Goal: Information Seeking & Learning: Learn about a topic

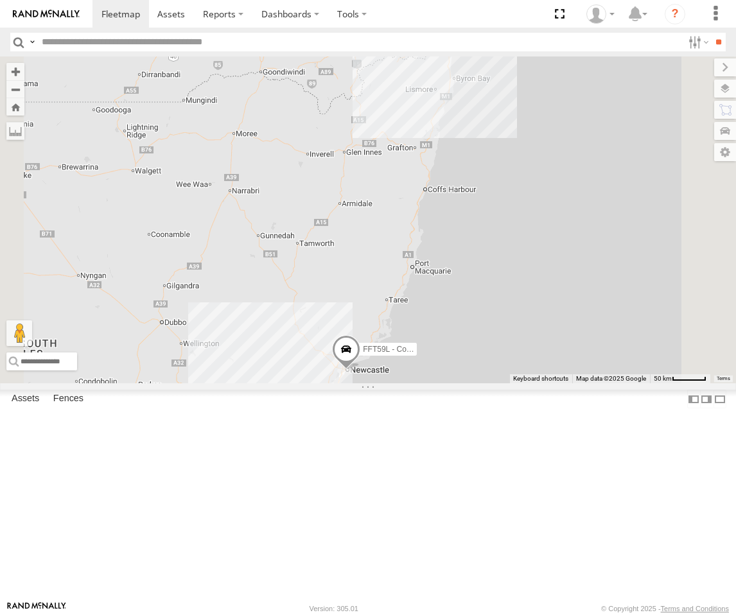
click at [0, 0] on div "[GEOGRAPHIC_DATA]" at bounding box center [0, 0] width 0 height 0
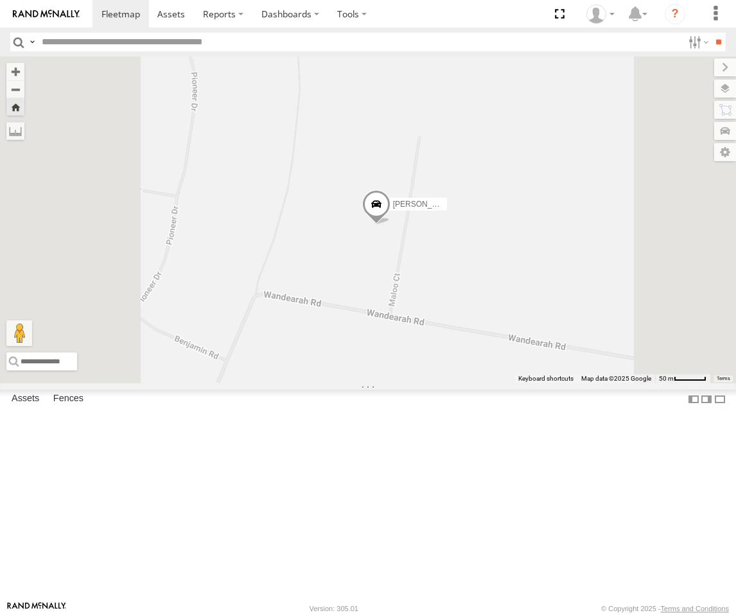
click at [390, 225] on span at bounding box center [376, 207] width 28 height 35
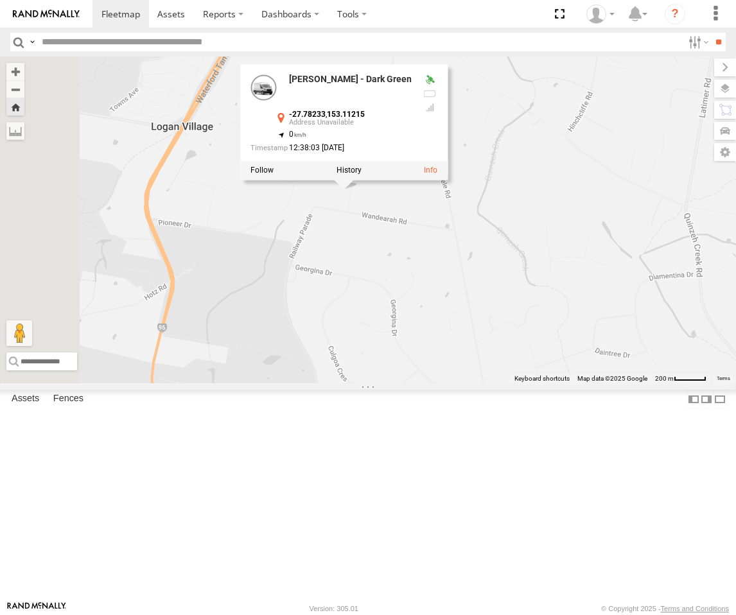
drag, startPoint x: 538, startPoint y: 362, endPoint x: 539, endPoint y: 331, distance: 30.2
click at [539, 331] on div "Roy - Dark Green Roy - Dark Green -27.78233 , 153.11215 0 12:38:03 13/08/2025" at bounding box center [368, 220] width 736 height 327
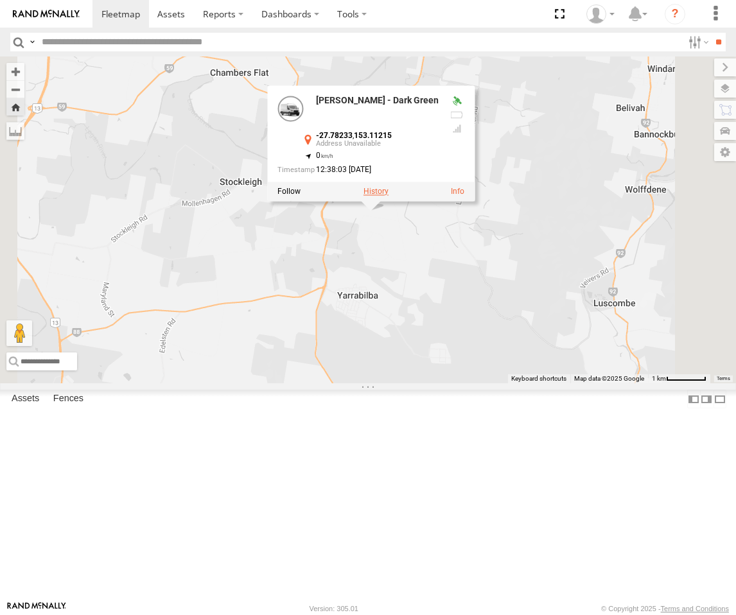
click at [389, 196] on label at bounding box center [375, 191] width 25 height 9
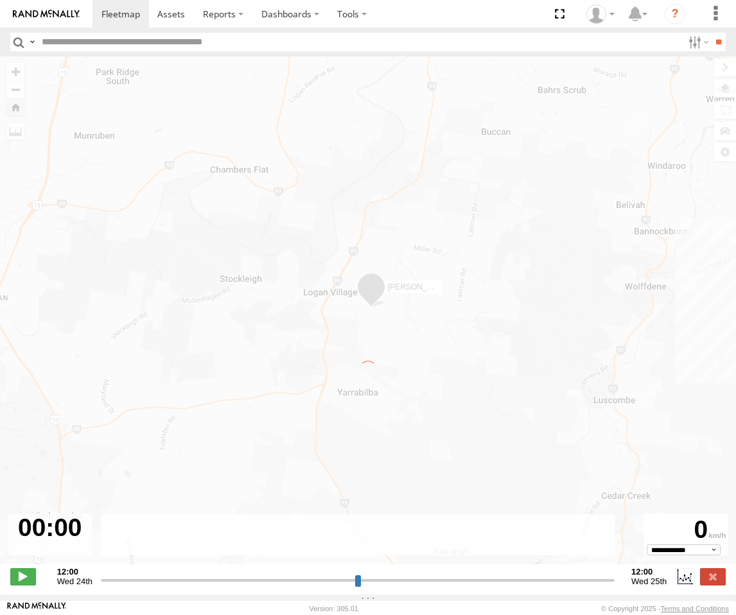
click at [0, 0] on label "×" at bounding box center [0, 0] width 0 height 0
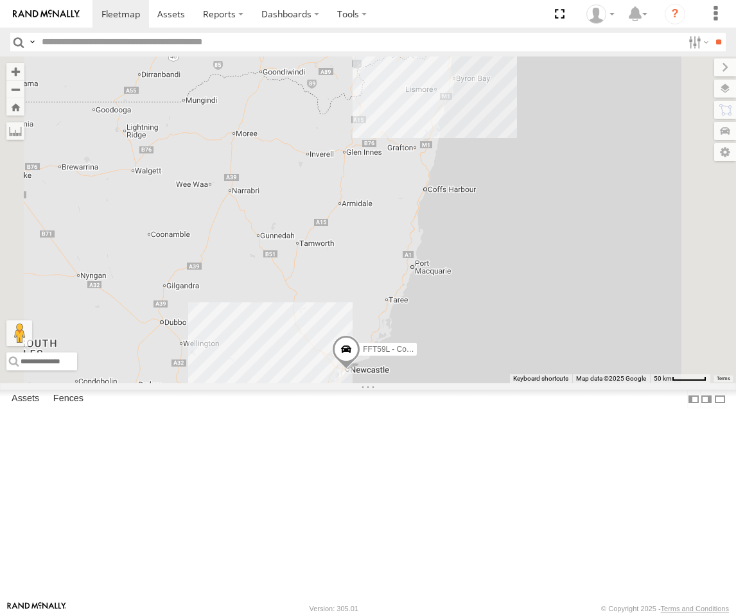
click at [0, 0] on div "FFT59L - Corolla Hatch" at bounding box center [0, 0] width 0 height 0
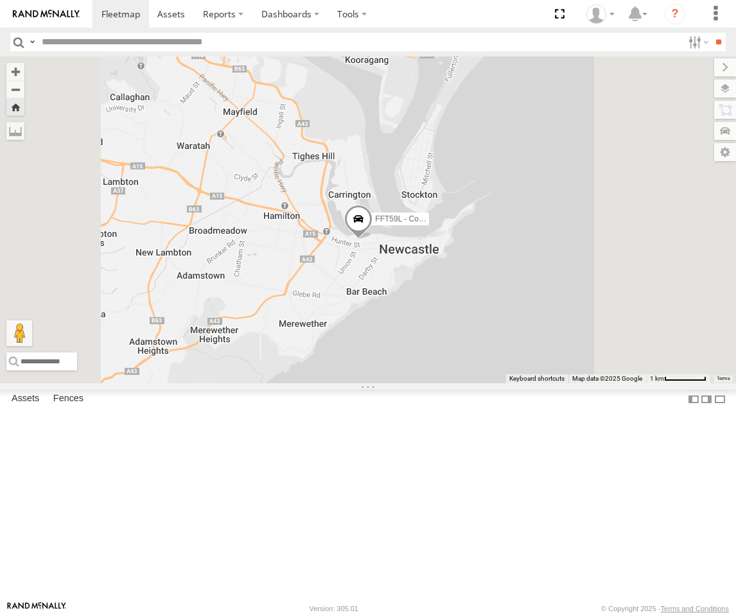
click at [0, 0] on div "Passenger Vehicles" at bounding box center [0, 0] width 0 height 0
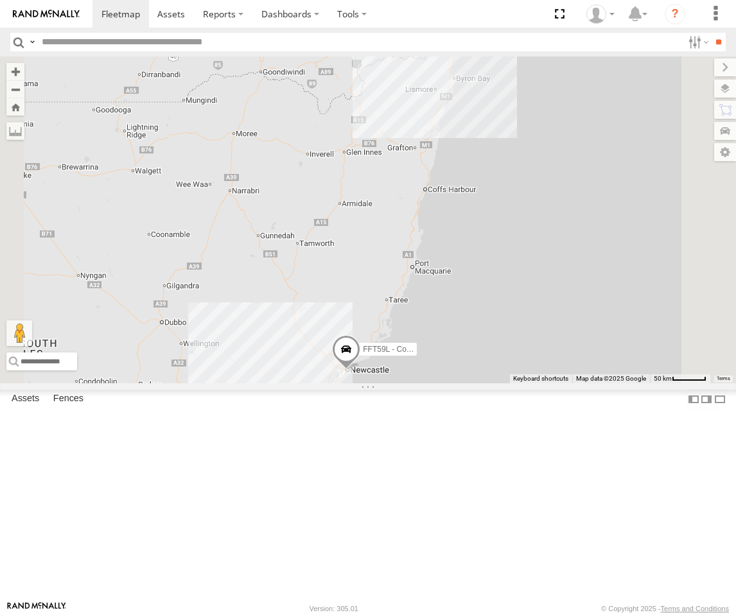
click at [0, 0] on div "Squeak - Dark Green" at bounding box center [0, 0] width 0 height 0
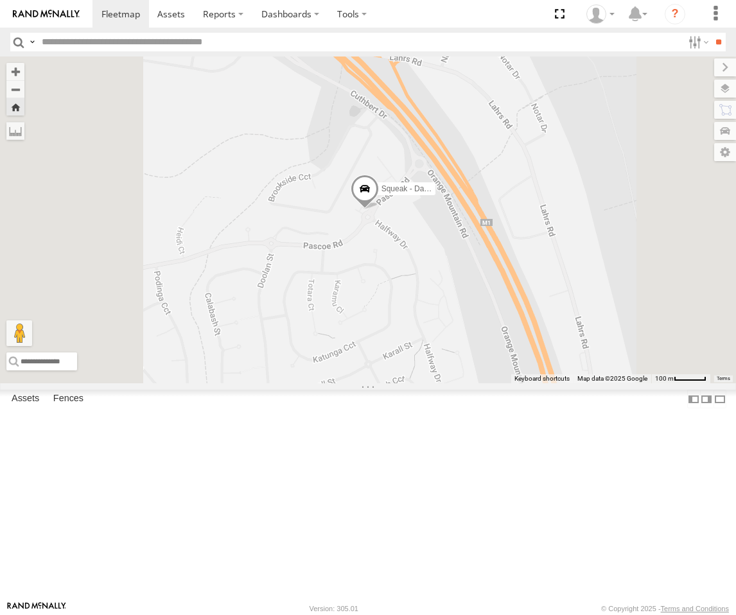
click at [379, 209] on span at bounding box center [365, 191] width 28 height 35
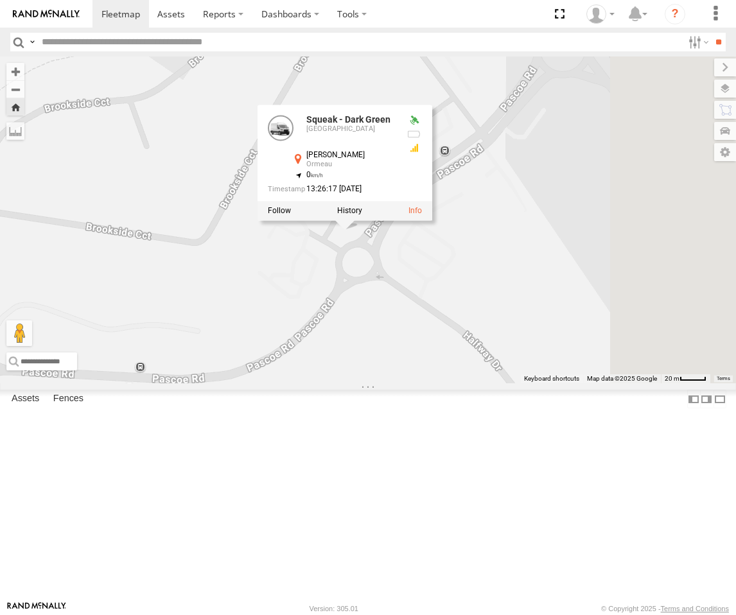
drag, startPoint x: 624, startPoint y: 339, endPoint x: 515, endPoint y: 372, distance: 114.0
click at [515, 372] on div "Squeak - Dark Green Squeak - Dark Green [PERSON_NAME] Rd Ormeau -27.76434 , 153…" at bounding box center [368, 220] width 736 height 327
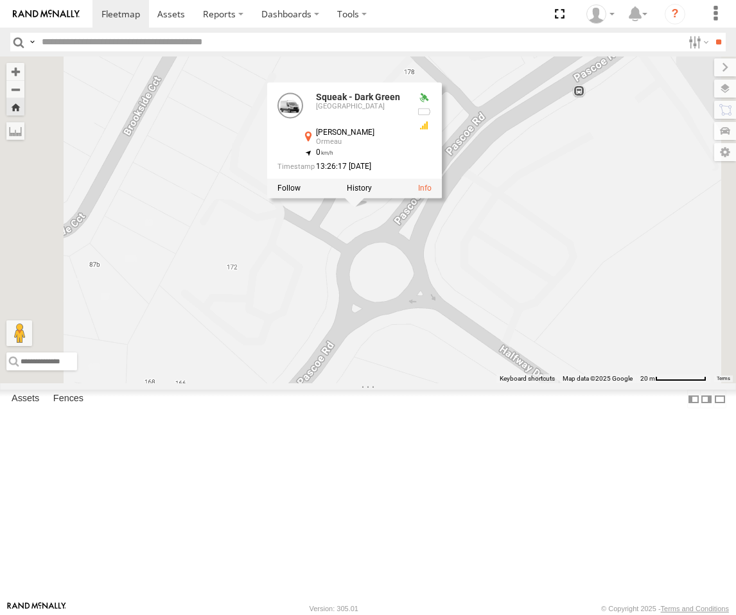
click at [514, 368] on div "Squeak - Dark Green Squeak - Dark Green [PERSON_NAME] Rd Ormeau -27.76434 , 153…" at bounding box center [368, 220] width 736 height 327
click at [659, 208] on div "Squeak - Dark Green Squeak - Dark Green [PERSON_NAME] Rd Ormeau -27.76434 , 153…" at bounding box center [368, 220] width 736 height 327
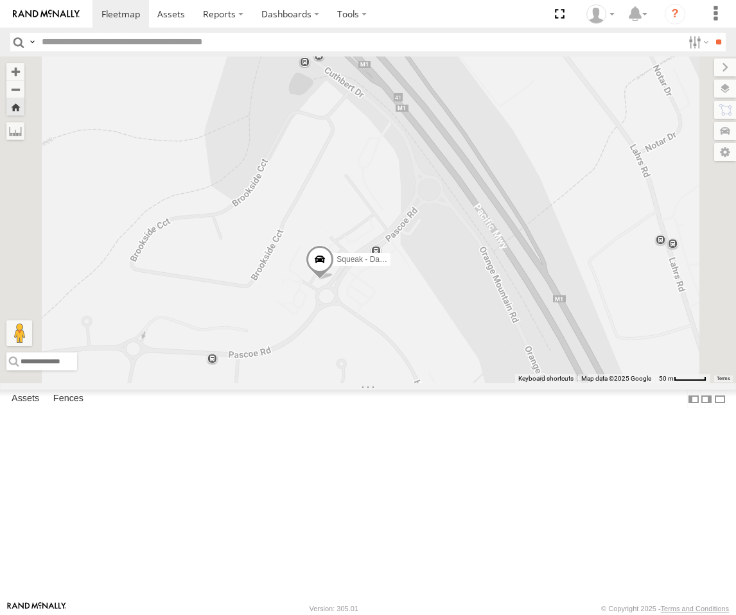
drag, startPoint x: 598, startPoint y: 406, endPoint x: 524, endPoint y: 414, distance: 74.8
click at [524, 383] on div "Squeak - Dark Green" at bounding box center [368, 220] width 736 height 327
click at [726, 89] on label at bounding box center [712, 89] width 47 height 18
click at [0, 0] on div "Overlays" at bounding box center [0, 0] width 0 height 0
click at [0, 0] on label at bounding box center [0, 0] width 0 height 0
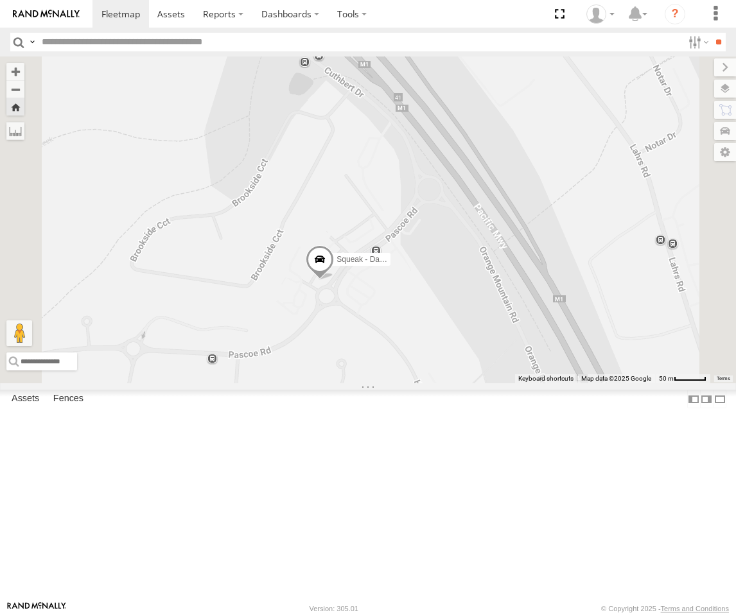
click at [0, 0] on div "Basemaps" at bounding box center [0, 0] width 0 height 0
click at [0, 0] on label at bounding box center [0, 0] width 0 height 0
click at [0, 0] on div "Satellite" at bounding box center [0, 0] width 0 height 0
click at [0, 0] on span "Satellite + Roadmap" at bounding box center [0, 0] width 0 height 0
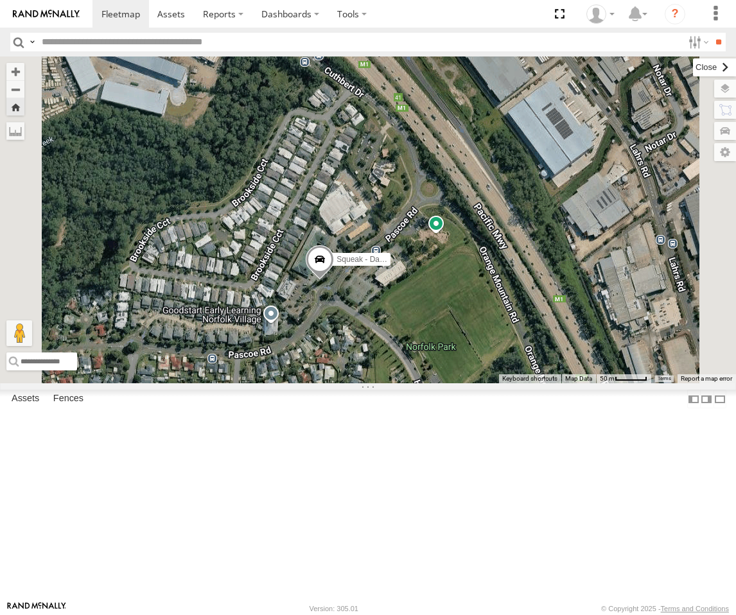
click at [693, 67] on label at bounding box center [714, 67] width 43 height 18
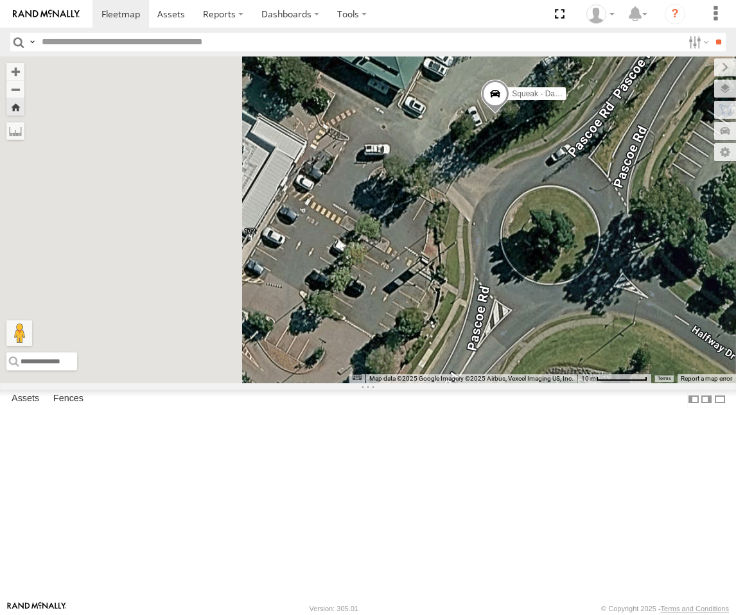
drag, startPoint x: 529, startPoint y: 345, endPoint x: 632, endPoint y: 439, distance: 139.5
click at [632, 383] on div "Squeak - Dark Green" at bounding box center [368, 220] width 736 height 327
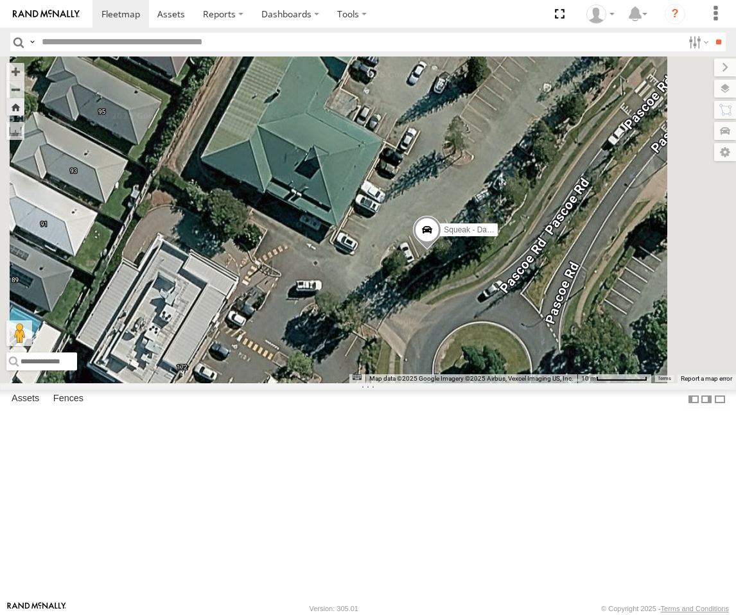
drag, startPoint x: 645, startPoint y: 320, endPoint x: 573, endPoint y: 452, distance: 150.6
click at [573, 383] on div "Squeak - Dark Green" at bounding box center [368, 220] width 736 height 327
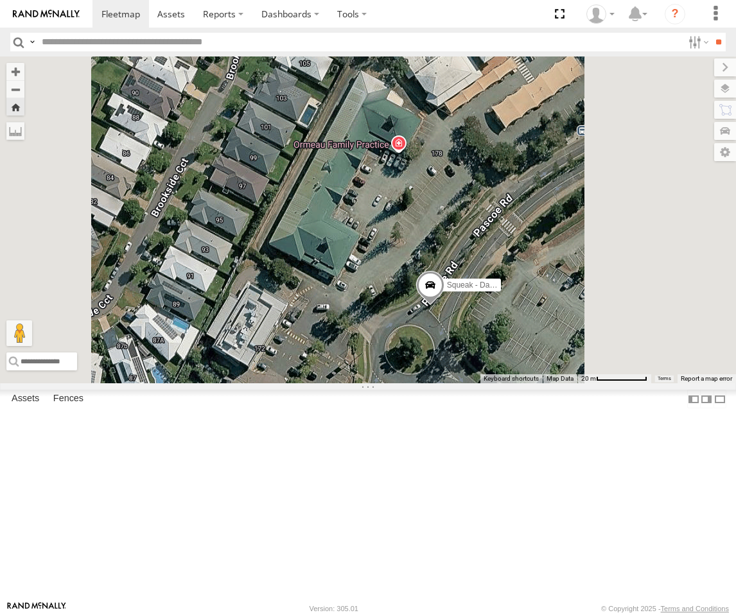
drag, startPoint x: 655, startPoint y: 353, endPoint x: 592, endPoint y: 358, distance: 63.2
click at [592, 358] on div "Squeak - Dark Green" at bounding box center [368, 220] width 736 height 327
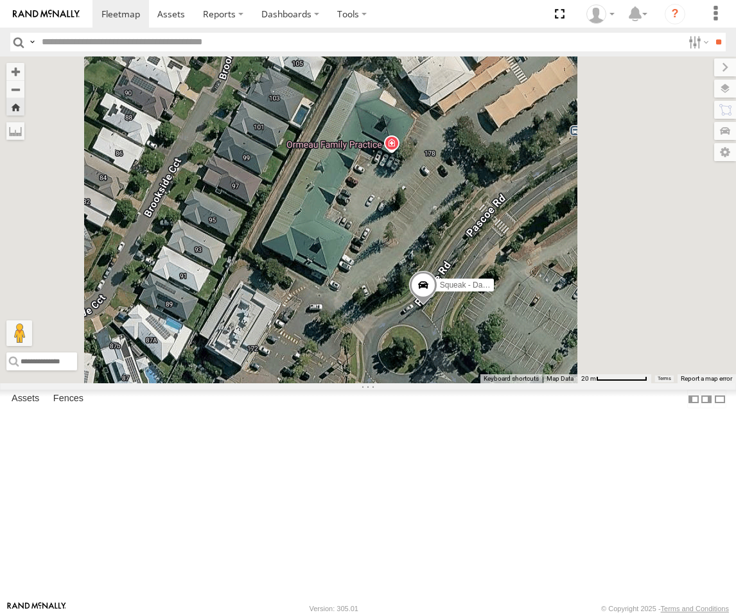
click at [0, 0] on div "[GEOGRAPHIC_DATA]" at bounding box center [0, 0] width 0 height 0
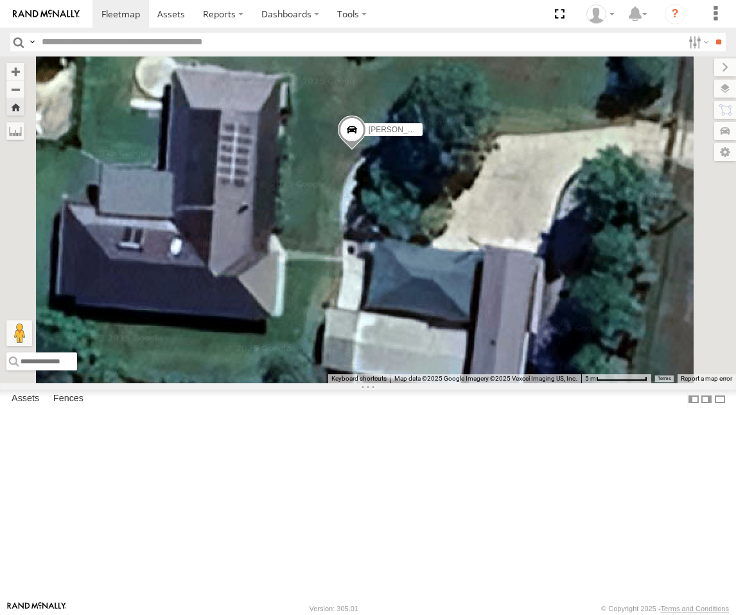
drag, startPoint x: 534, startPoint y: 333, endPoint x: 563, endPoint y: 336, distance: 29.1
click at [563, 336] on div "[PERSON_NAME] - Dark Green" at bounding box center [368, 220] width 736 height 327
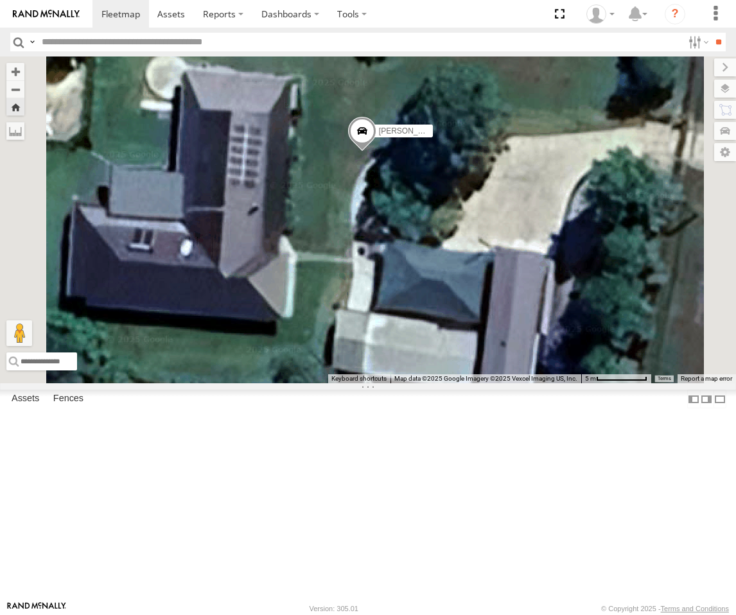
click at [376, 151] on span at bounding box center [362, 133] width 28 height 35
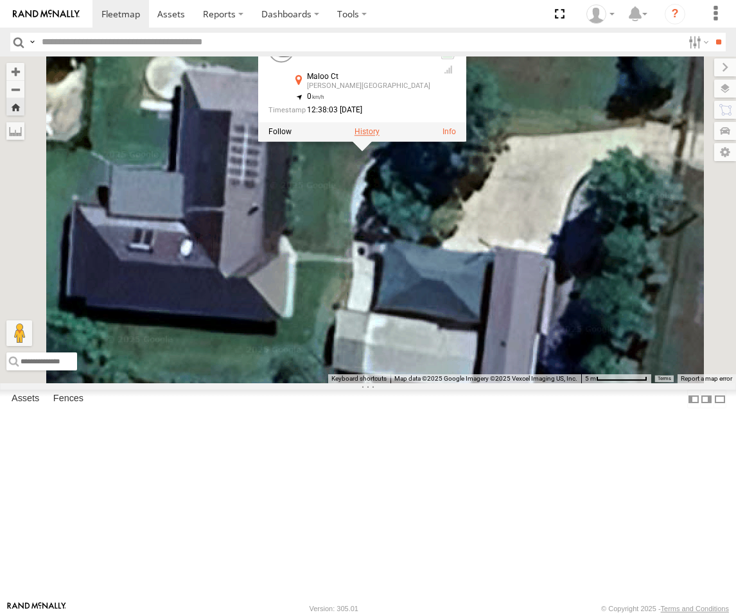
click at [380, 136] on label at bounding box center [366, 131] width 25 height 9
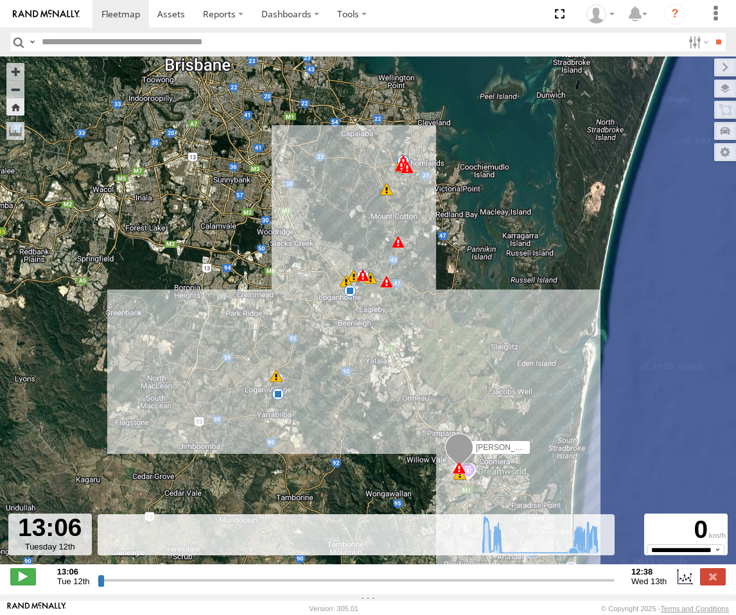
click at [568, 558] on icon at bounding box center [573, 553] width 10 height 10
click at [507, 554] on rect at bounding box center [362, 533] width 529 height 39
click at [496, 555] on icon at bounding box center [500, 550] width 10 height 10
click at [502, 559] on icon at bounding box center [504, 552] width 13 height 13
click at [567, 559] on icon at bounding box center [573, 552] width 13 height 13
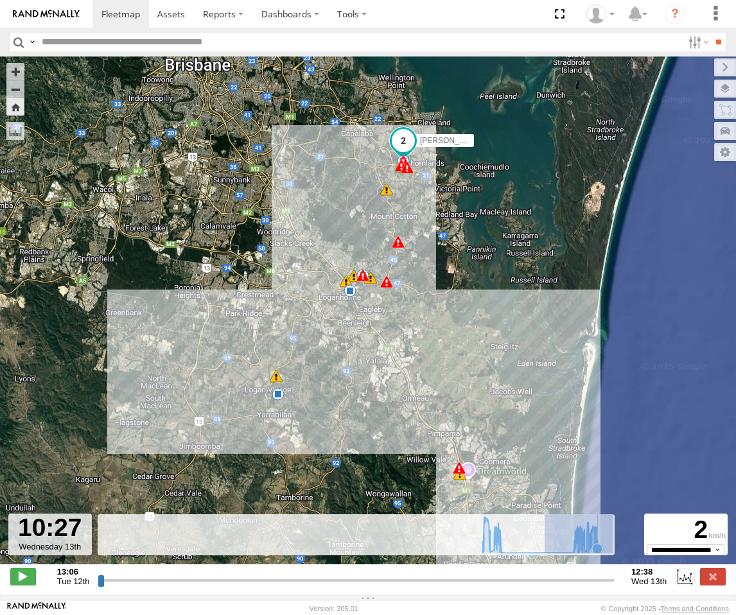
drag, startPoint x: 540, startPoint y: 553, endPoint x: 612, endPoint y: 554, distance: 71.9
click at [612, 554] on rect at bounding box center [362, 533] width 529 height 39
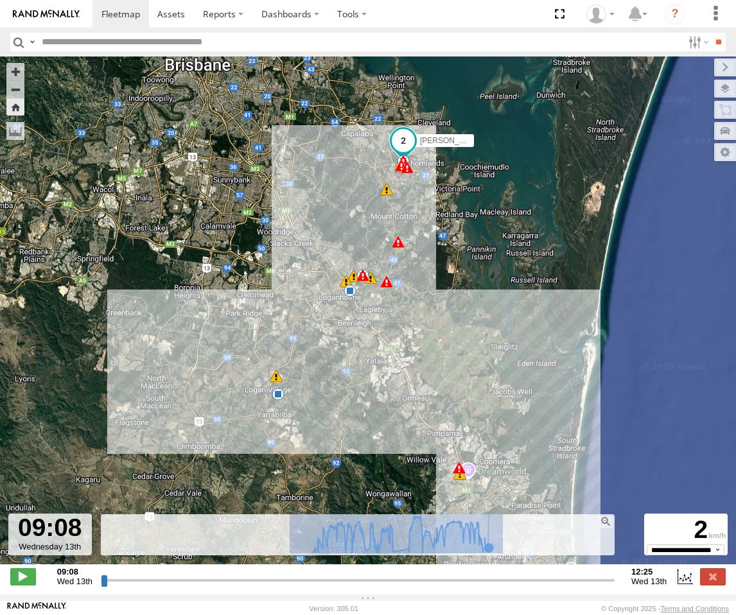
drag, startPoint x: 327, startPoint y: 558, endPoint x: 497, endPoint y: 562, distance: 169.6
type input "**********"
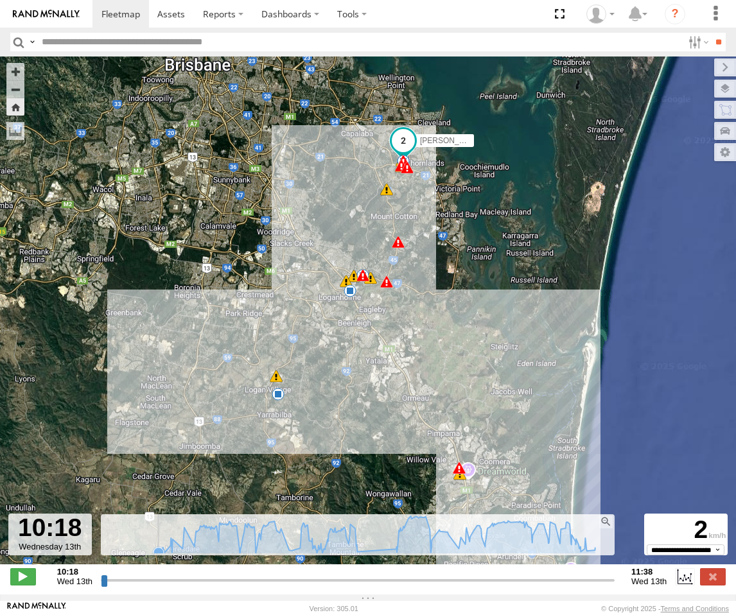
click at [153, 557] on icon at bounding box center [158, 552] width 10 height 10
click at [354, 557] on icon at bounding box center [357, 551] width 10 height 10
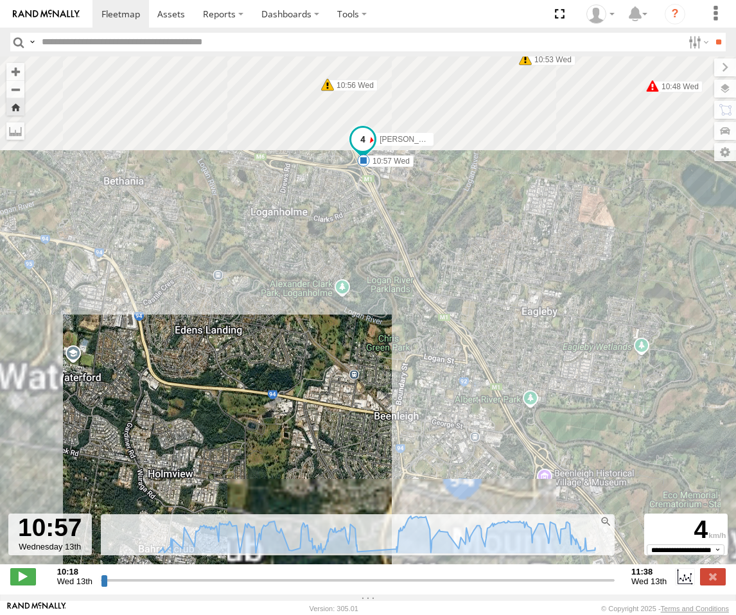
drag, startPoint x: 376, startPoint y: 219, endPoint x: 419, endPoint y: 480, distance: 264.2
click at [419, 480] on div "[PERSON_NAME] - Dark Green 06:09 Wed 06:11 Wed 06:11 Wed 06:23 Wed 06:39 Wed 06…" at bounding box center [368, 317] width 736 height 521
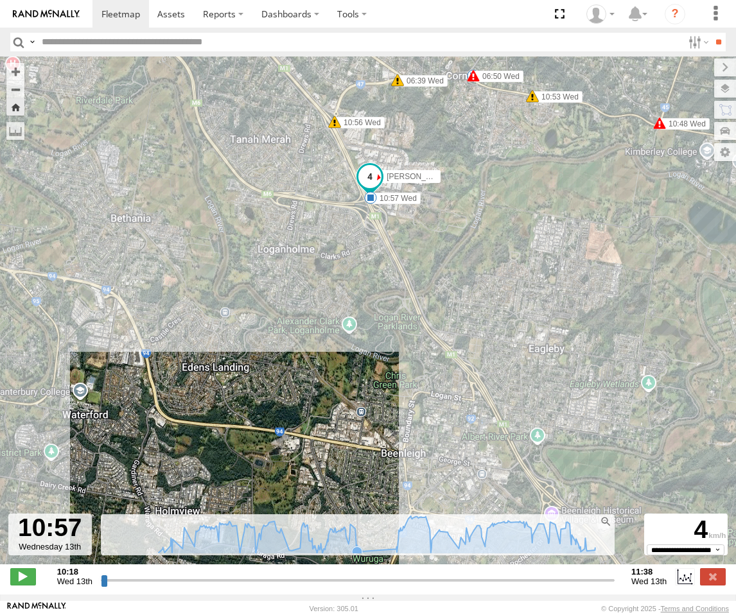
click at [356, 553] on icon at bounding box center [377, 534] width 450 height 37
click at [391, 554] on icon at bounding box center [396, 549] width 10 height 10
click at [591, 553] on icon at bounding box center [594, 548] width 10 height 10
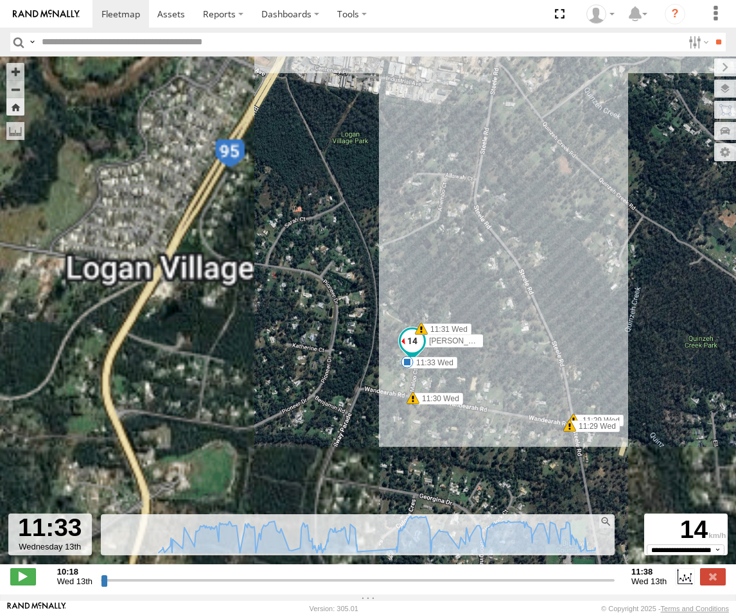
drag, startPoint x: 337, startPoint y: 322, endPoint x: 569, endPoint y: 216, distance: 254.9
click at [570, 208] on div "[PERSON_NAME] - Dark Green 06:09 Wed 06:11 Wed 06:11 Wed 06:23 Wed 06:39 Wed 06…" at bounding box center [368, 317] width 736 height 521
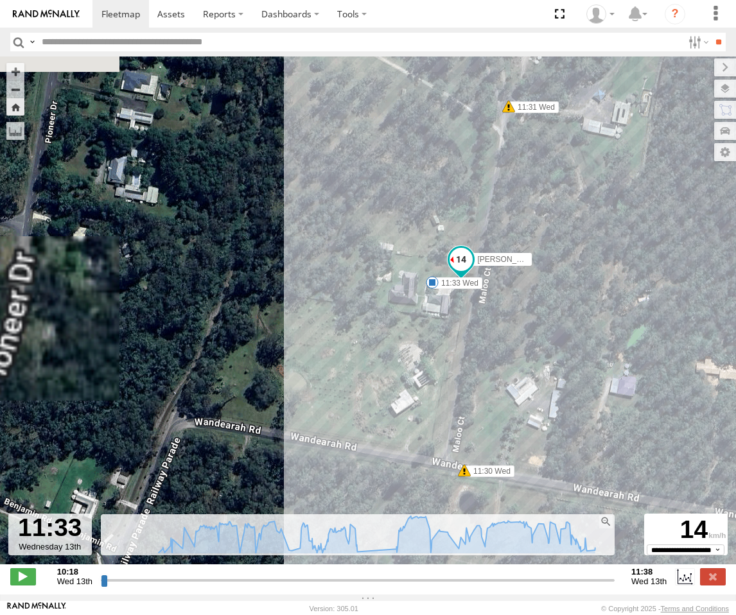
drag, startPoint x: 486, startPoint y: 328, endPoint x: 520, endPoint y: 390, distance: 70.7
click at [518, 389] on div "[PERSON_NAME] - Dark Green 06:09 Wed 06:11 Wed 06:11 Wed 06:23 Wed 06:39 Wed 06…" at bounding box center [368, 317] width 736 height 521
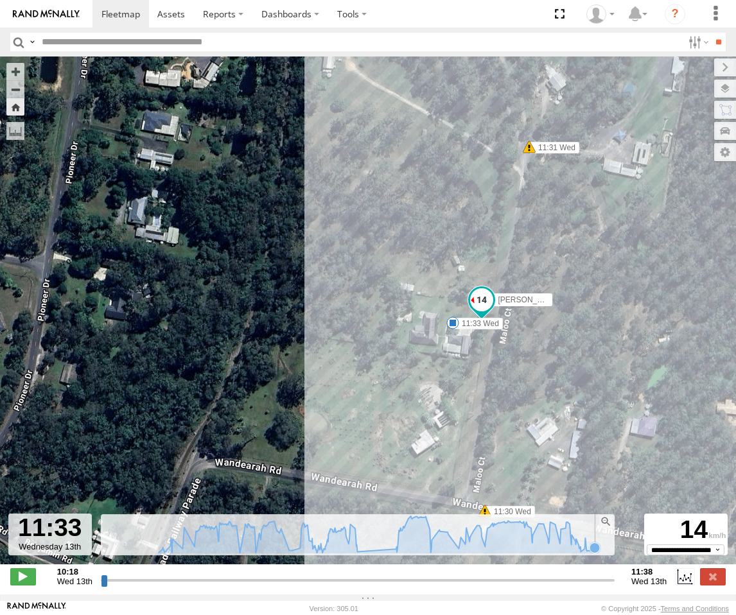
click at [590, 553] on icon at bounding box center [594, 548] width 10 height 10
click at [589, 553] on icon at bounding box center [594, 548] width 10 height 10
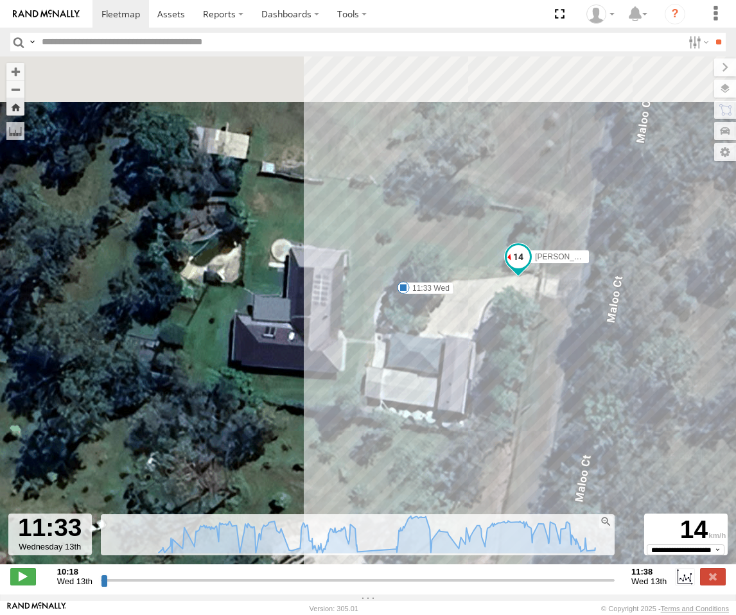
drag, startPoint x: 500, startPoint y: 301, endPoint x: 524, endPoint y: 363, distance: 66.3
click at [524, 363] on div "[PERSON_NAME] - Dark Green 06:09 Wed 06:11 Wed 06:11 Wed 06:23 Wed 06:39 Wed 06…" at bounding box center [368, 317] width 736 height 521
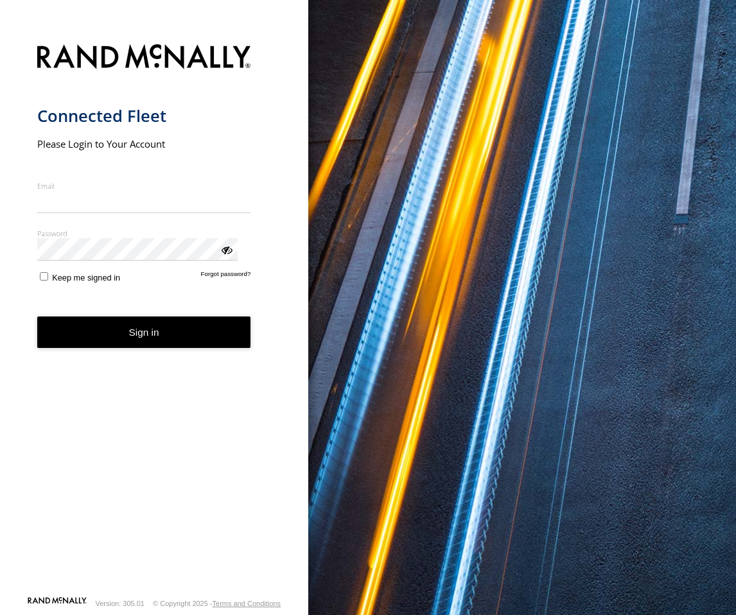
type input "**********"
click at [98, 317] on button "Sign in" at bounding box center [144, 332] width 214 height 31
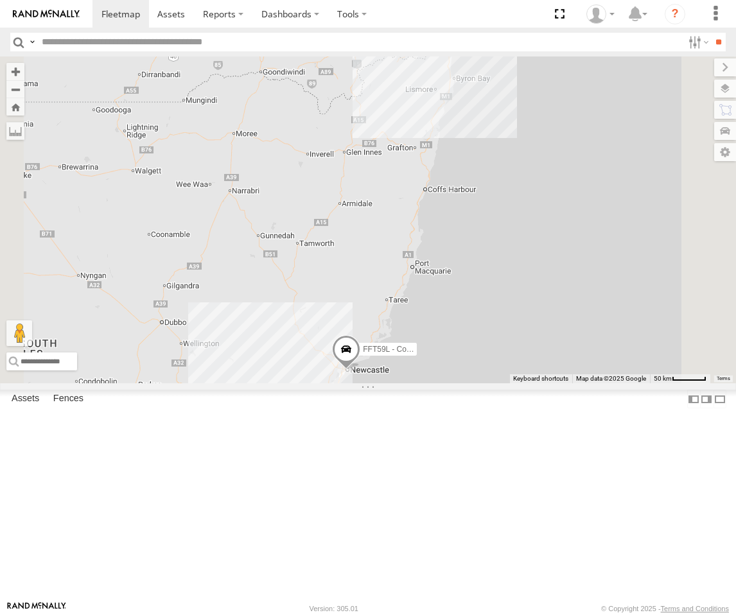
click at [0, 0] on div "[PERSON_NAME] - Dark Green" at bounding box center [0, 0] width 0 height 0
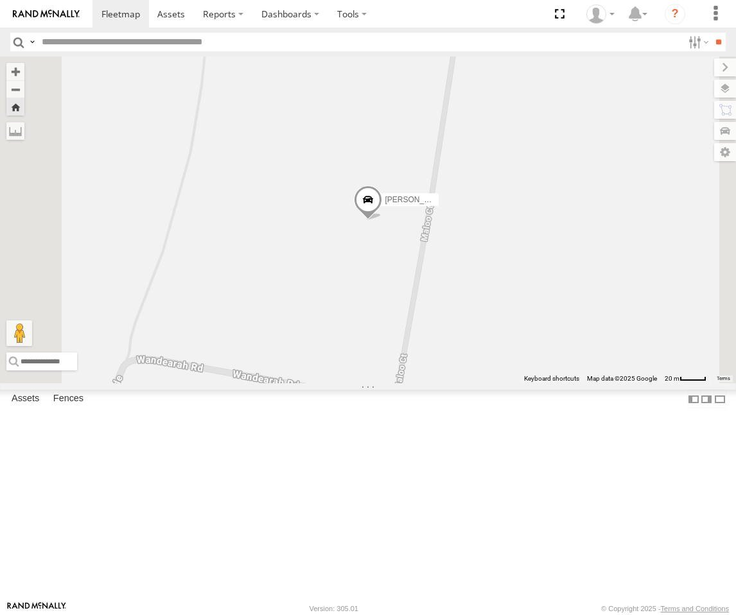
click at [382, 220] on span at bounding box center [368, 203] width 28 height 35
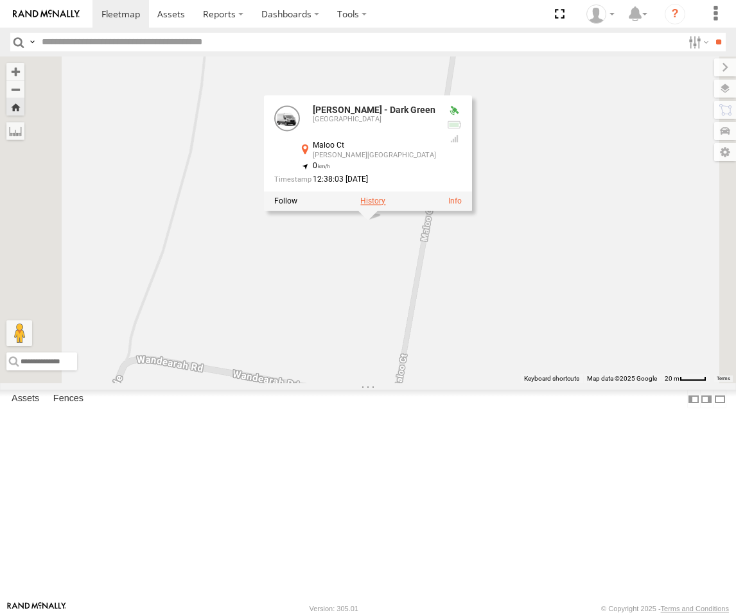
click at [385, 205] on label at bounding box center [372, 200] width 25 height 9
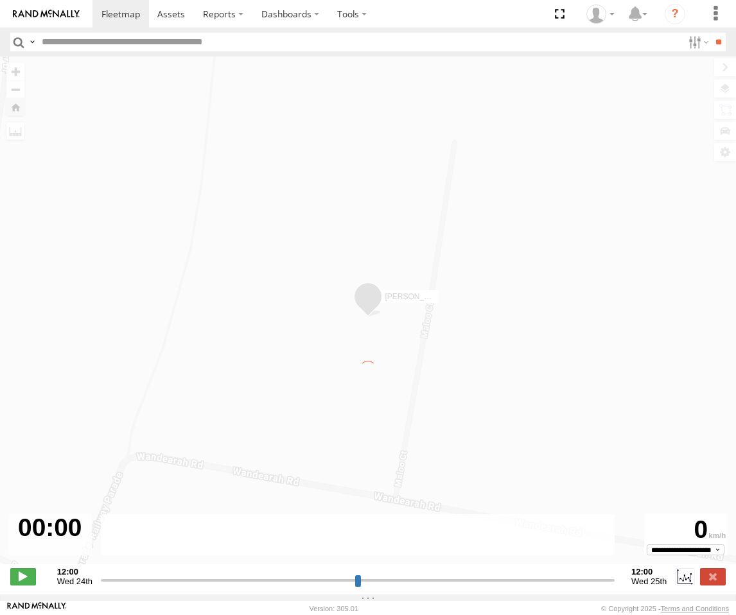
type input "**********"
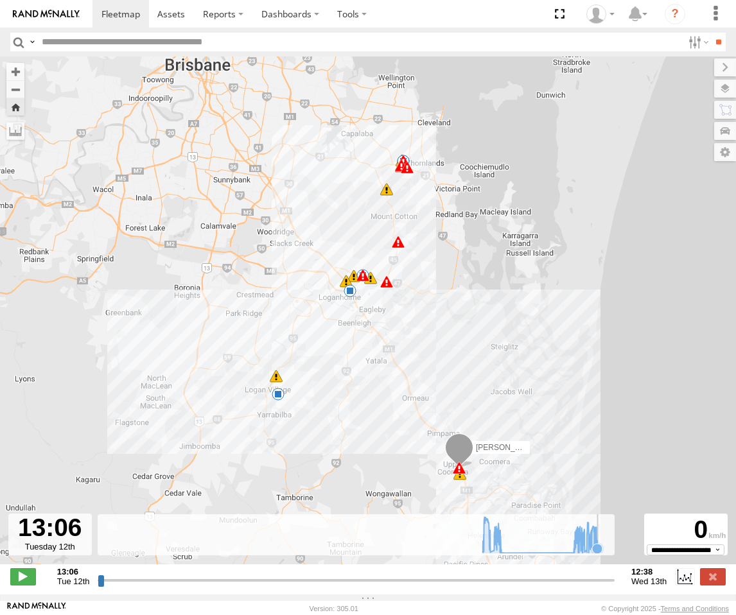
click at [595, 554] on icon at bounding box center [597, 549] width 10 height 10
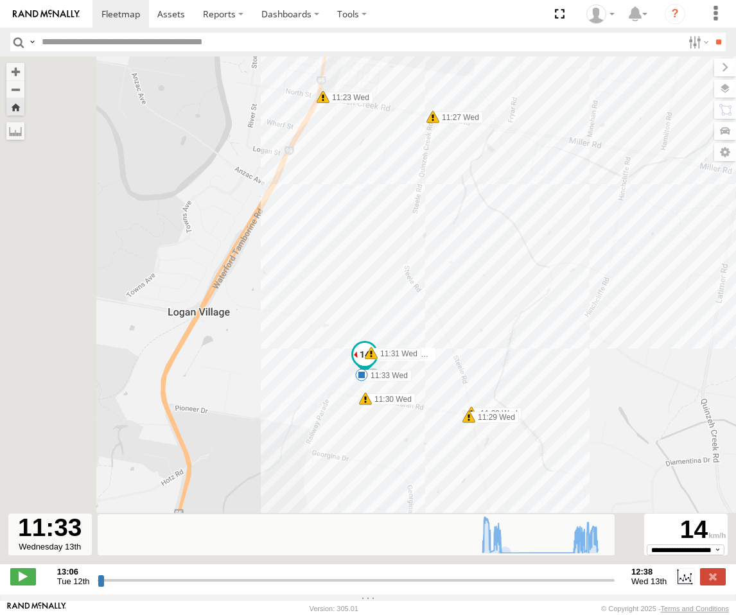
drag, startPoint x: 306, startPoint y: 462, endPoint x: 446, endPoint y: 372, distance: 165.5
click at [446, 372] on div "[PERSON_NAME] - Dark Green 06:09 Wed 06:11 Wed 06:11 Wed 06:23 Wed 06:39 Wed 06…" at bounding box center [368, 317] width 736 height 521
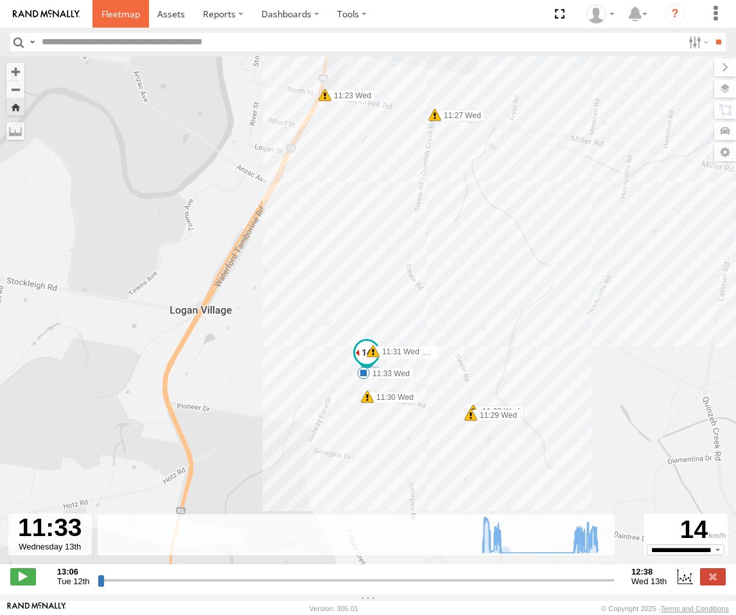
click at [129, 15] on span at bounding box center [120, 14] width 39 height 12
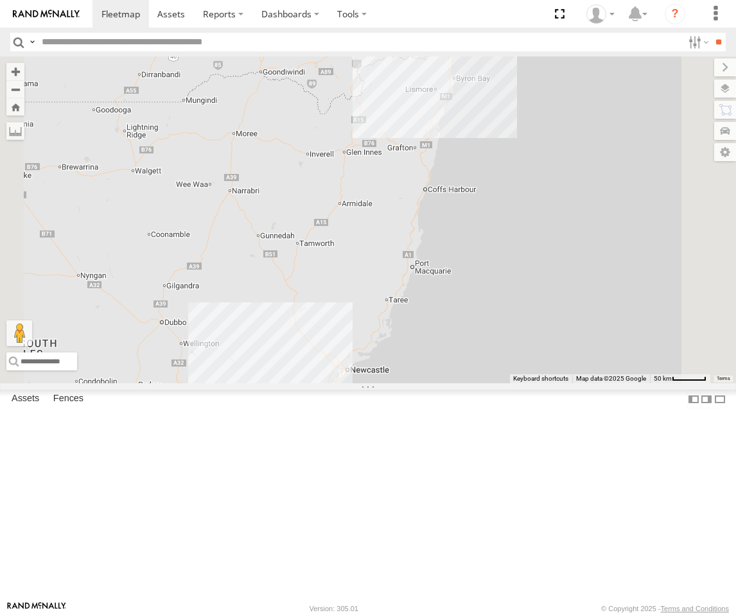
click at [0, 0] on div "Squeak - Dark Green" at bounding box center [0, 0] width 0 height 0
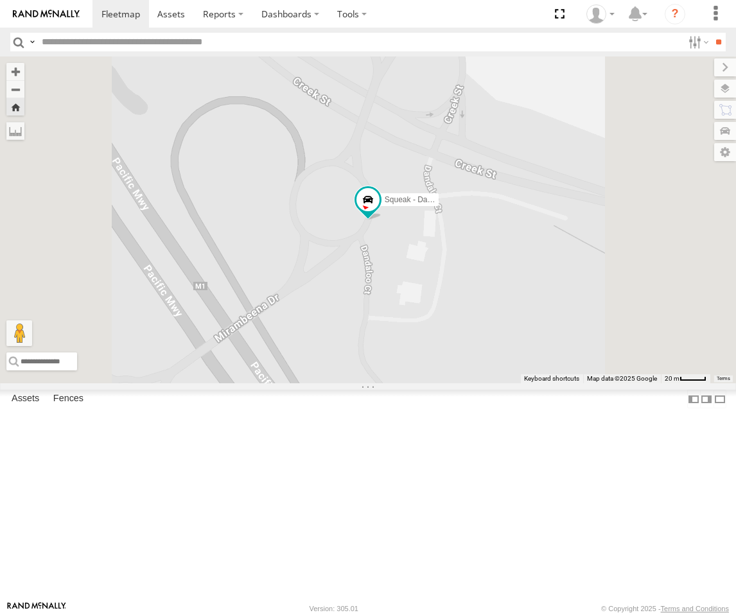
click at [0, 0] on div "[GEOGRAPHIC_DATA]" at bounding box center [0, 0] width 0 height 0
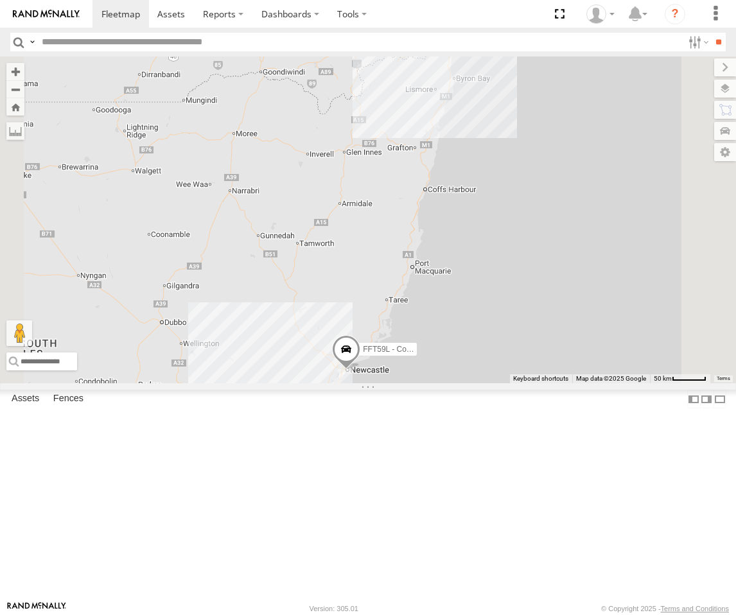
click at [0, 0] on div "[PERSON_NAME] - Dark Green" at bounding box center [0, 0] width 0 height 0
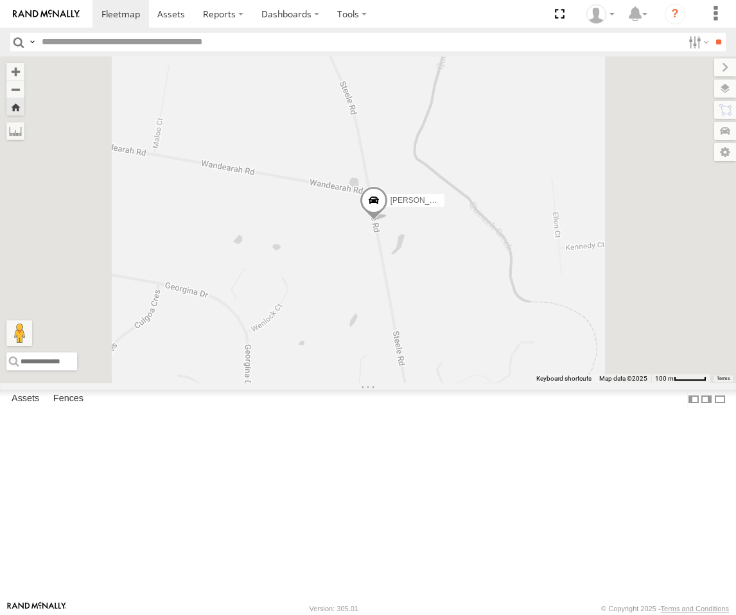
click at [388, 220] on span at bounding box center [374, 203] width 28 height 35
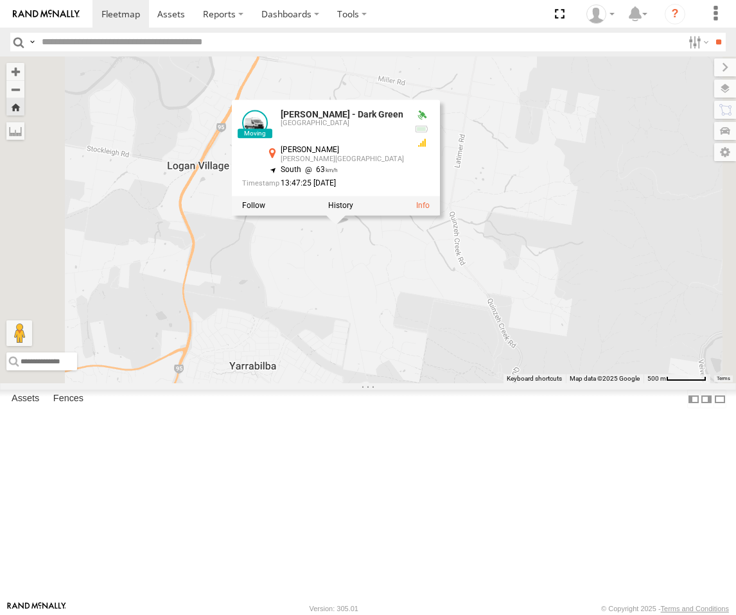
drag, startPoint x: 536, startPoint y: 410, endPoint x: 502, endPoint y: 375, distance: 48.6
click at [502, 376] on div "Roy - Dark Green Roy - Dark Green Brisbane Steele Rd Logan Village -27.78563 , …" at bounding box center [368, 220] width 736 height 327
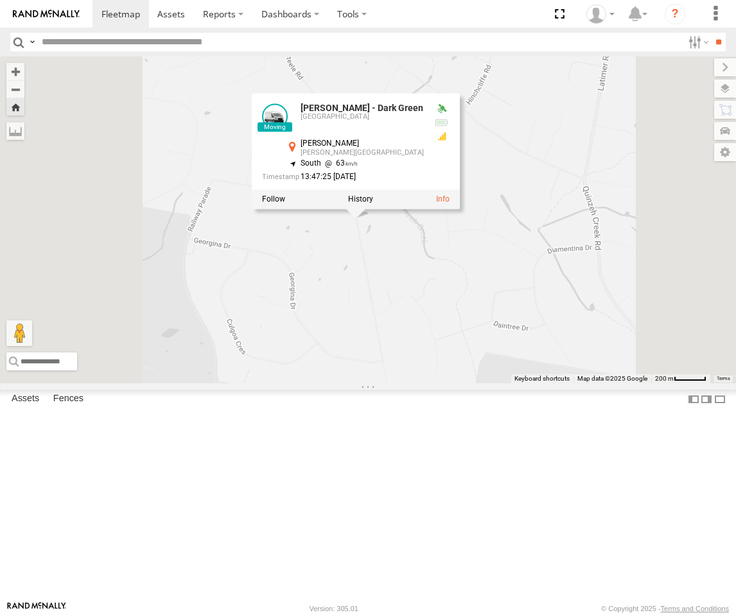
drag, startPoint x: 496, startPoint y: 354, endPoint x: 519, endPoint y: 394, distance: 46.6
click at [519, 383] on div "Roy - Dark Green Roy - Dark Green Brisbane Steele Rd Logan Village -27.78563 , …" at bounding box center [368, 220] width 736 height 327
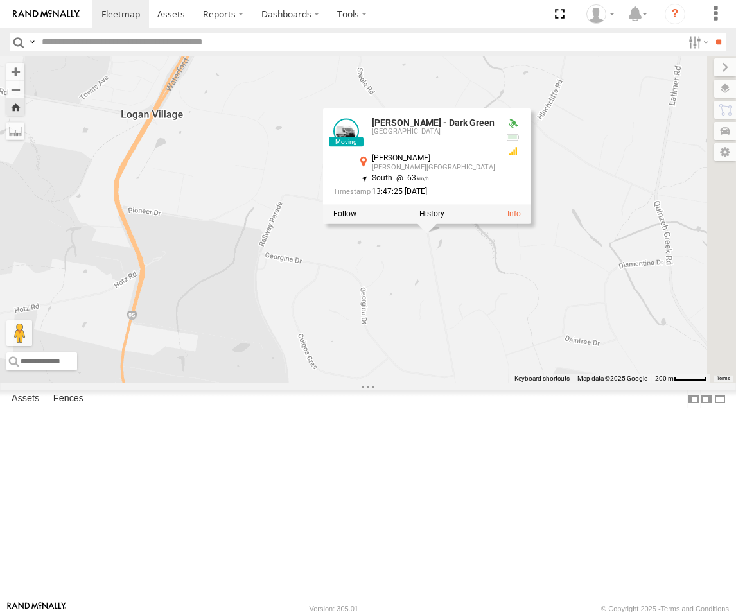
drag, startPoint x: 397, startPoint y: 326, endPoint x: 467, endPoint y: 340, distance: 71.9
click at [467, 340] on div "Roy - Dark Green Roy - Dark Green Brisbane Steele Rd Logan Village -27.78563 , …" at bounding box center [368, 220] width 736 height 327
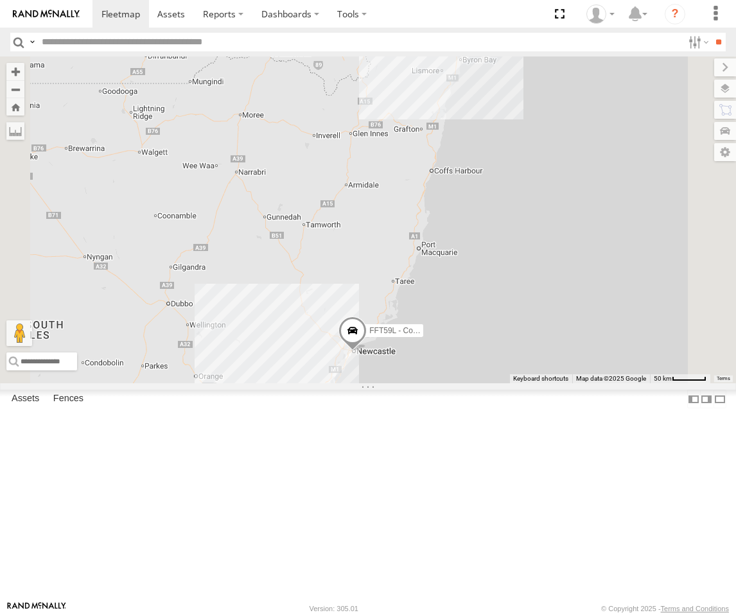
drag, startPoint x: 554, startPoint y: 385, endPoint x: 561, endPoint y: 365, distance: 21.1
click at [561, 365] on div "4 FFT59L - Corolla Hatch 2 2" at bounding box center [368, 220] width 736 height 327
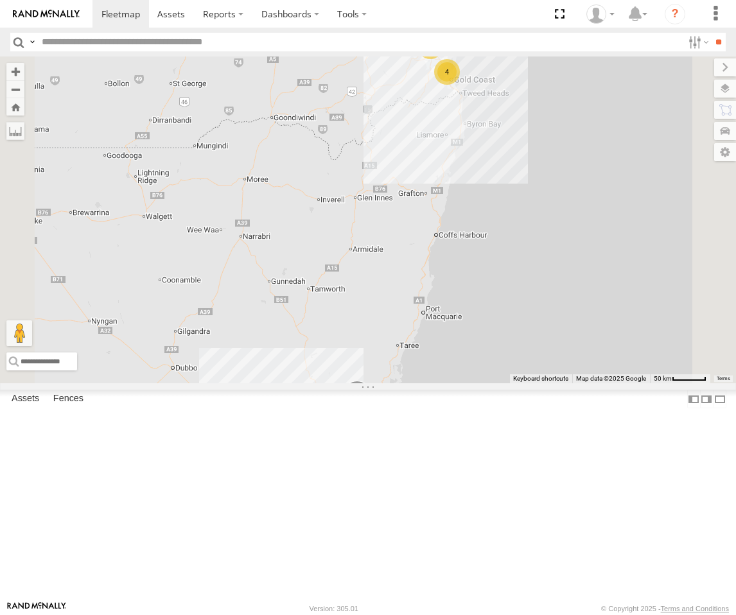
drag, startPoint x: 578, startPoint y: 229, endPoint x: 602, endPoint y: 219, distance: 26.2
click at [581, 256] on div "4 FFT59L - Corolla Hatch 2 2" at bounding box center [368, 220] width 736 height 327
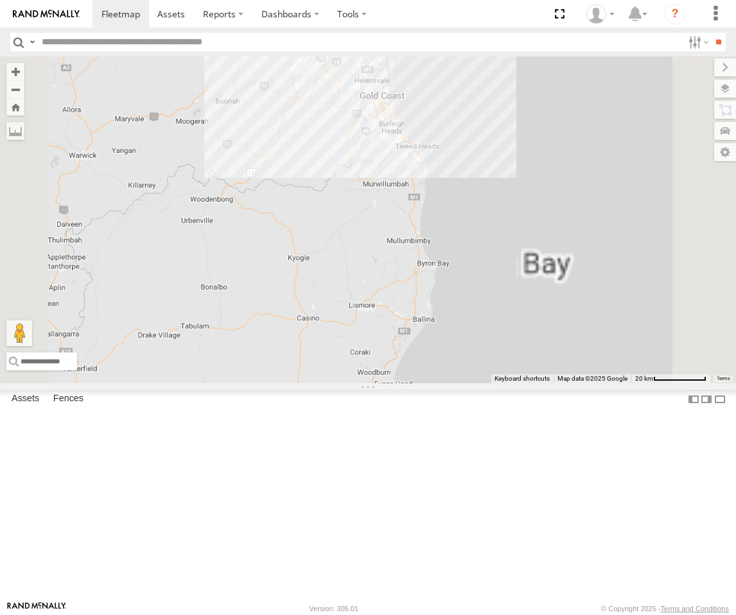
drag, startPoint x: 612, startPoint y: 207, endPoint x: 537, endPoint y: 259, distance: 90.9
click at [537, 259] on div "FFT59L - Corolla Hatch" at bounding box center [368, 220] width 736 height 327
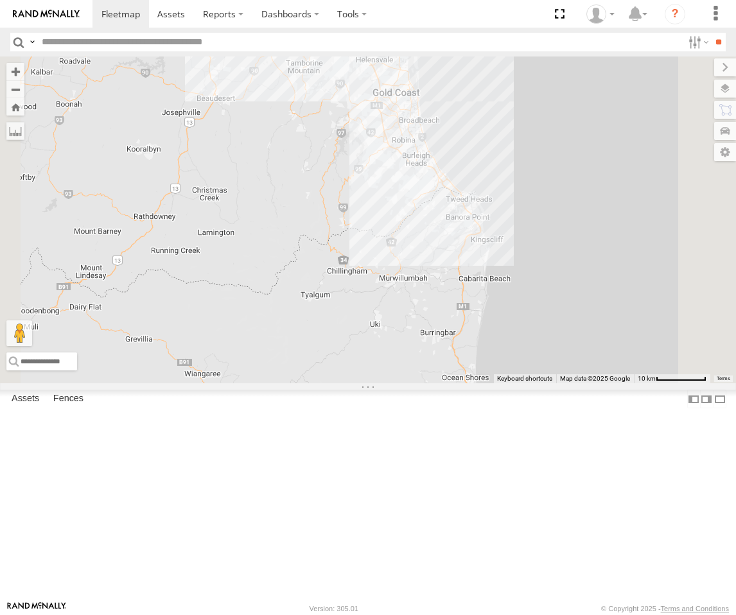
drag, startPoint x: 502, startPoint y: 205, endPoint x: 518, endPoint y: 298, distance: 93.7
click at [518, 298] on div "FFT59L - Corolla Hatch Stephen Rigby Roy - Dark Green Crashed - Mint Green 2 Ma…" at bounding box center [368, 220] width 736 height 327
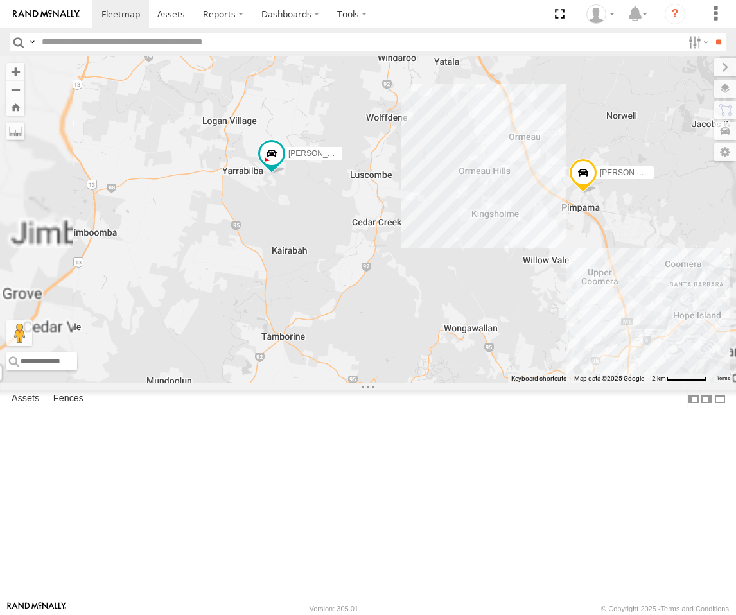
drag, startPoint x: 465, startPoint y: 284, endPoint x: 511, endPoint y: 286, distance: 45.7
click at [511, 286] on div "FFT59L - Corolla Hatch Stephen Rigby Roy - Dark Green Crashed - Mint Green Matt…" at bounding box center [368, 220] width 736 height 327
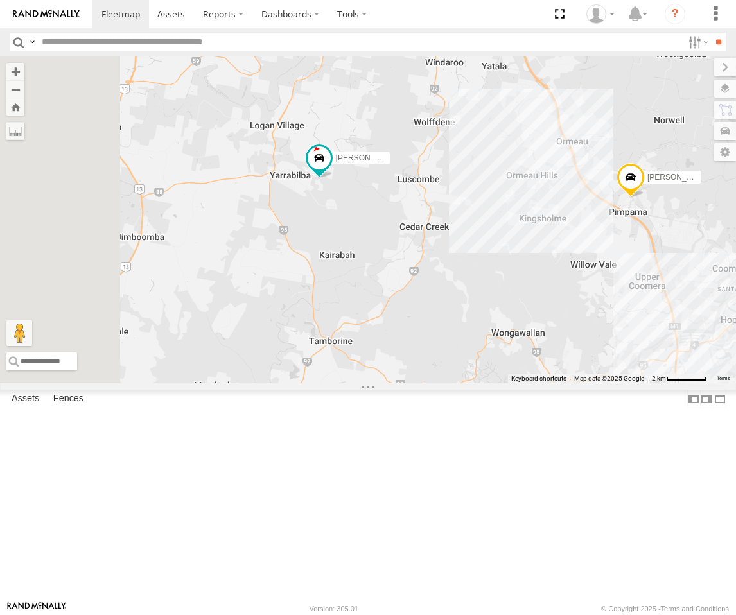
drag, startPoint x: 484, startPoint y: 304, endPoint x: 494, endPoint y: 310, distance: 11.8
click at [494, 310] on div "FFT59L - Corolla Hatch Stephen Rigby Roy - Dark Green Crashed - Mint Green Matt…" at bounding box center [368, 220] width 736 height 327
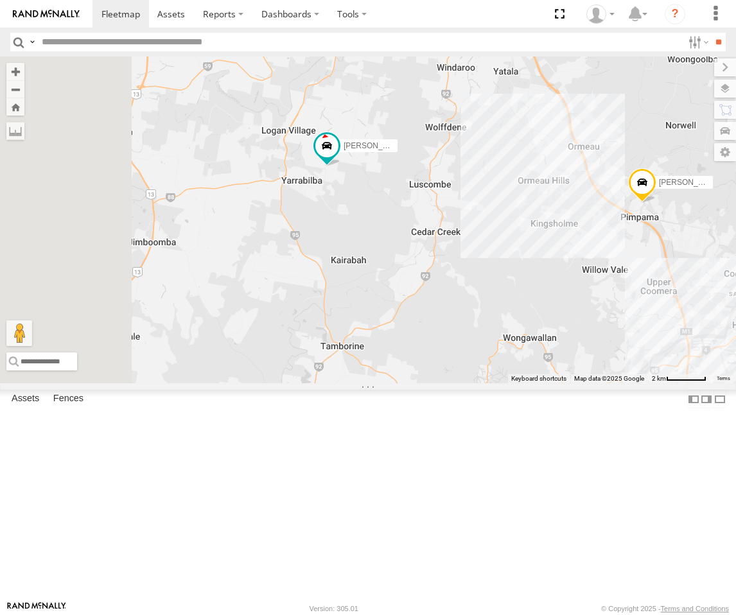
drag, startPoint x: 487, startPoint y: 302, endPoint x: 502, endPoint y: 309, distance: 16.4
click at [502, 308] on div "FFT59L - Corolla Hatch Stephen Rigby Roy - Dark Green Crashed - Mint Green Matt…" at bounding box center [368, 220] width 736 height 327
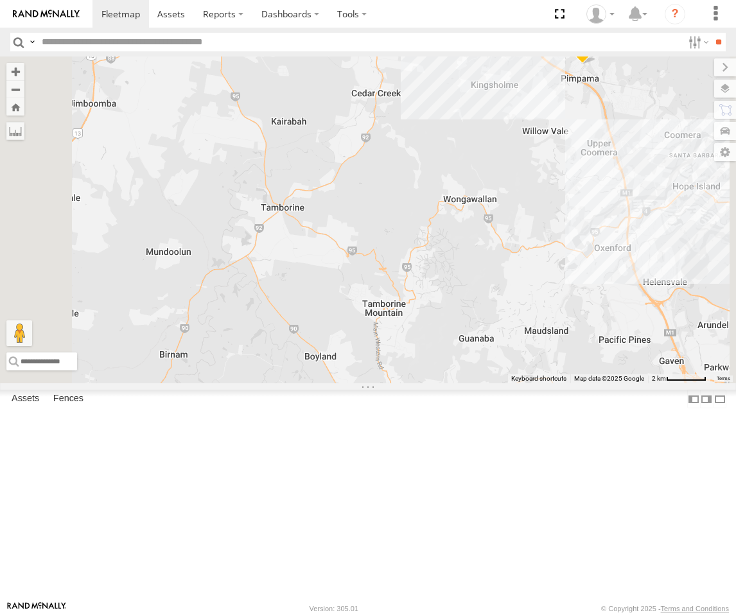
drag, startPoint x: 692, startPoint y: 467, endPoint x: 633, endPoint y: 313, distance: 165.7
click at [631, 324] on div "FFT59L - Corolla Hatch Stephen Rigby Roy - Dark Green Crashed - Mint Green Matt…" at bounding box center [368, 220] width 736 height 327
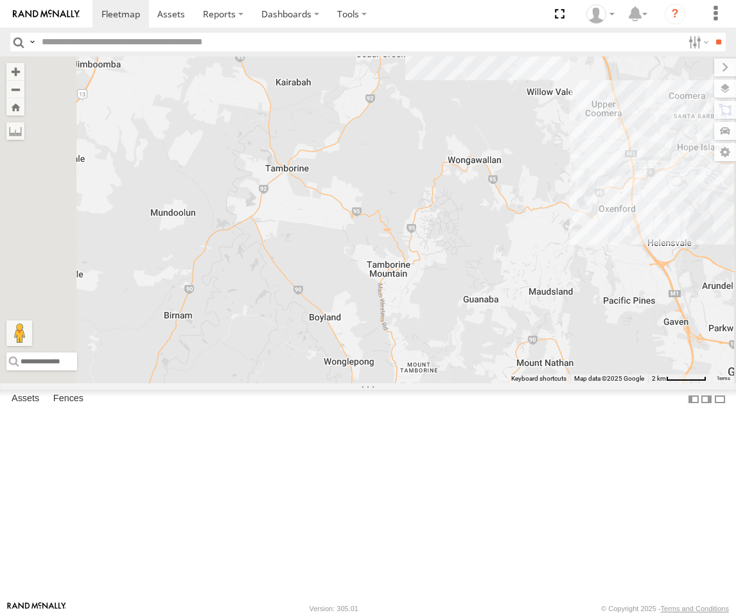
drag, startPoint x: 573, startPoint y: 299, endPoint x: 579, endPoint y: 258, distance: 41.5
click at [579, 258] on div "FFT59L - Corolla Hatch Stephen Rigby Roy - Dark Green Crashed - Mint Green Matt…" at bounding box center [368, 220] width 736 height 327
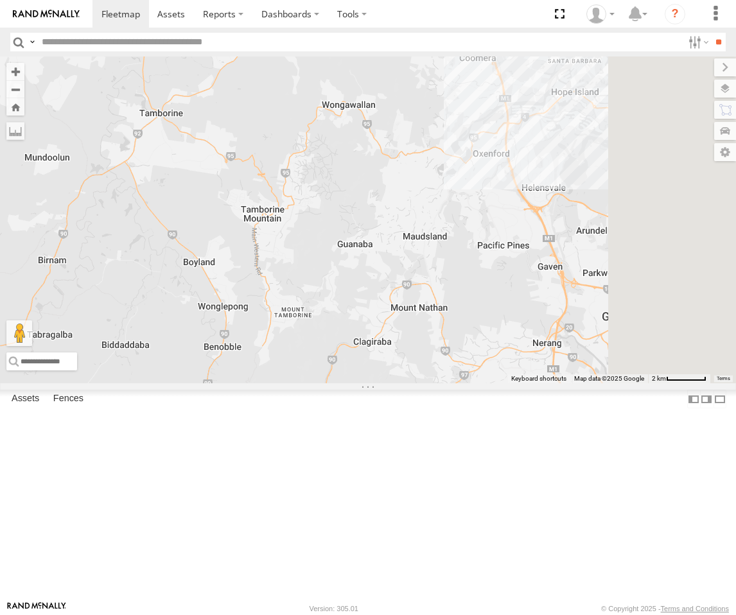
drag, startPoint x: 609, startPoint y: 402, endPoint x: 478, endPoint y: 350, distance: 140.9
click at [478, 350] on div "FFT59L - Corolla Hatch Stephen Rigby Roy - Dark Green Crashed - Mint Green Matt…" at bounding box center [368, 220] width 736 height 327
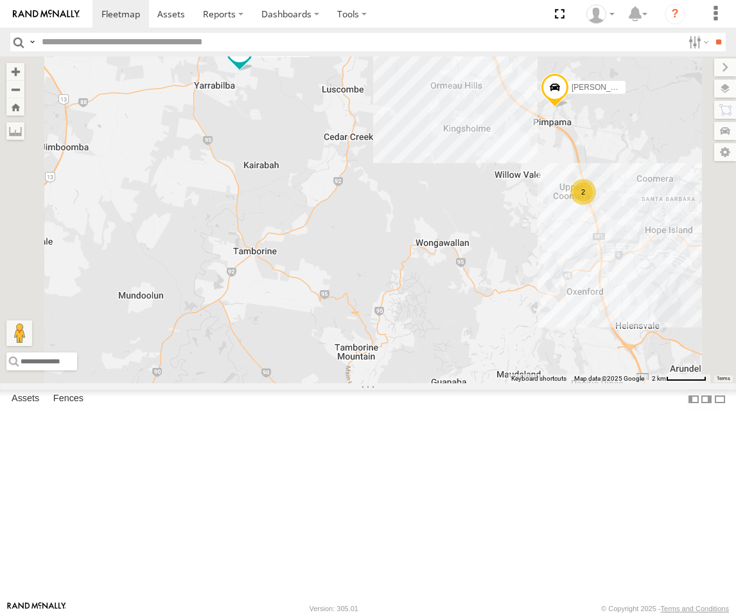
drag, startPoint x: 581, startPoint y: 360, endPoint x: 636, endPoint y: 438, distance: 95.9
click at [636, 383] on div "FFT59L - Corolla Hatch Stephen Rigby Roy - Dark Green Crashed - Mint Green Matt…" at bounding box center [368, 220] width 736 height 327
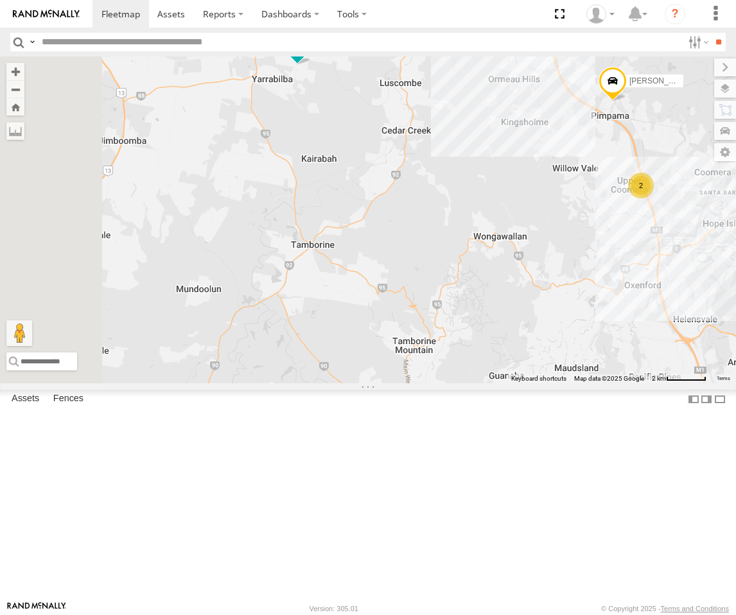
drag, startPoint x: 484, startPoint y: 256, endPoint x: 456, endPoint y: 195, distance: 67.2
click at [522, 263] on div "FFT59L - Corolla Hatch Stephen Rigby Roy - Dark Green Crashed - Mint Green Matt…" at bounding box center [368, 220] width 736 height 327
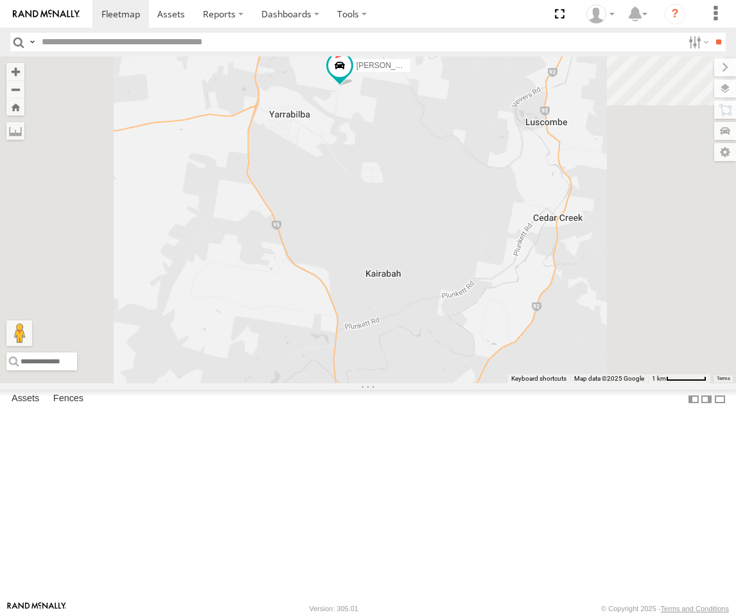
drag, startPoint x: 521, startPoint y: 188, endPoint x: 499, endPoint y: 246, distance: 62.0
click at [503, 255] on div "FFT59L - Corolla Hatch Stephen Rigby Roy - Dark Green Crashed - Mint Green Matt…" at bounding box center [368, 220] width 736 height 327
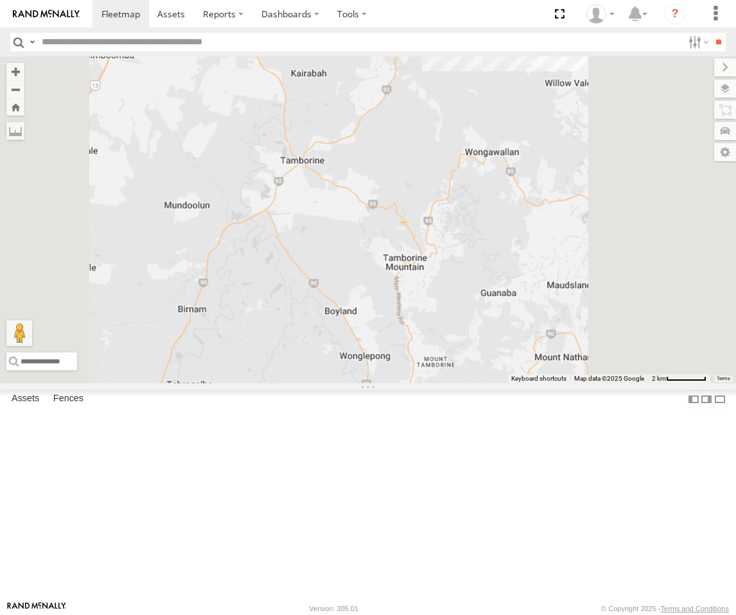
drag, startPoint x: 536, startPoint y: 392, endPoint x: 487, endPoint y: 163, distance: 234.5
click at [487, 163] on div "FFT59L - Corolla Hatch Stephen Rigby Roy - Dark Green Crashed - Mint Green Matt…" at bounding box center [368, 220] width 736 height 327
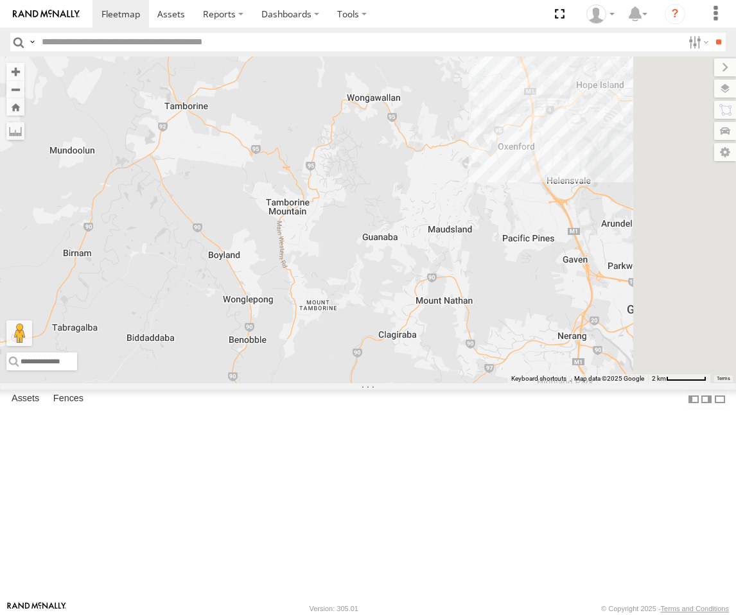
drag, startPoint x: 595, startPoint y: 385, endPoint x: 545, endPoint y: 382, distance: 50.8
click at [545, 382] on div "FFT59L - Corolla Hatch Stephen Rigby Roy - Dark Green Crashed - Mint Green Matt…" at bounding box center [368, 220] width 736 height 327
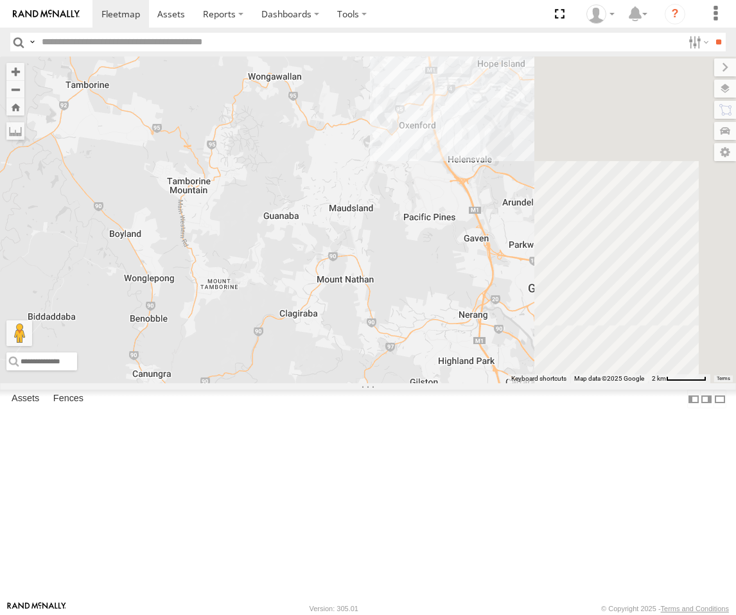
drag, startPoint x: 530, startPoint y: 345, endPoint x: 418, endPoint y: 310, distance: 117.2
click at [418, 310] on div "FFT59L - Corolla Hatch Stephen Rigby Roy - Dark Green Crashed - Mint Green Matt…" at bounding box center [368, 220] width 736 height 327
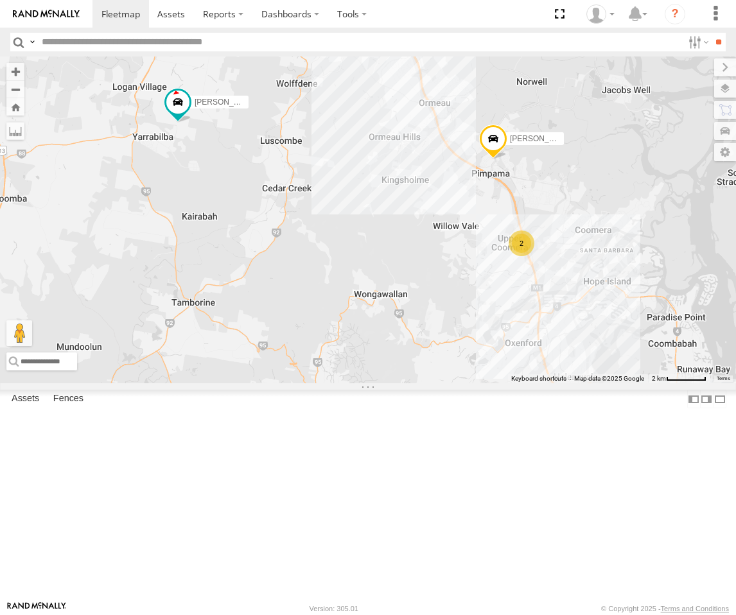
drag, startPoint x: 464, startPoint y: 278, endPoint x: 573, endPoint y: 485, distance: 234.4
click at [573, 383] on div "FFT59L - Corolla Hatch Stephen Rigby Roy - Dark Green Crashed - Mint Green Matt…" at bounding box center [368, 220] width 736 height 327
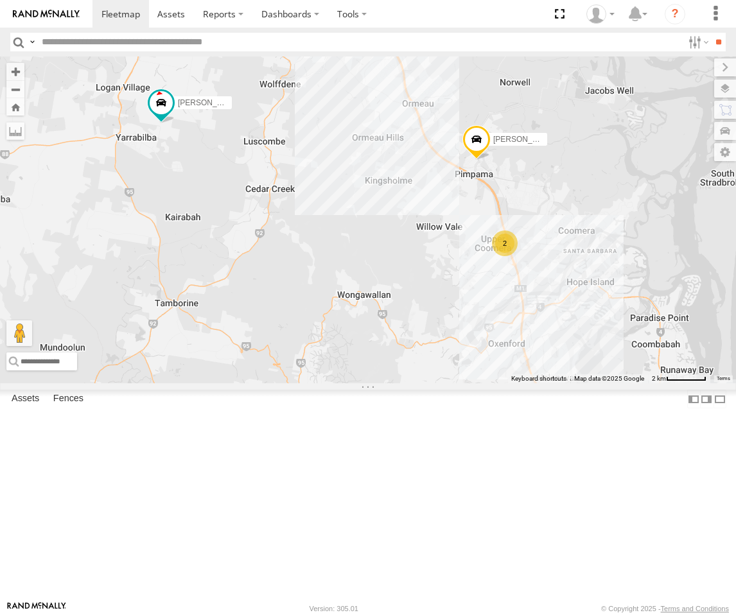
drag, startPoint x: 569, startPoint y: 498, endPoint x: 463, endPoint y: 465, distance: 111.1
click at [463, 383] on div "FFT59L - Corolla Hatch Stephen Rigby Roy - Dark Green Crashed - Mint Green Matt…" at bounding box center [368, 220] width 736 height 327
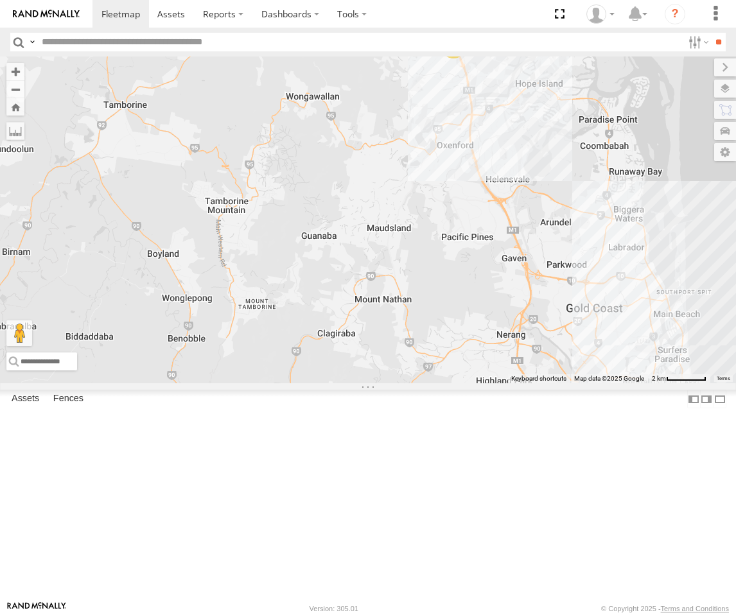
drag, startPoint x: 499, startPoint y: 500, endPoint x: 536, endPoint y: 341, distance: 163.6
click at [536, 341] on div "FFT59L - Corolla Hatch Stephen Rigby Roy - Dark Green Crashed - Mint Green Matt…" at bounding box center [368, 220] width 736 height 327
